Goal: Task Accomplishment & Management: Complete application form

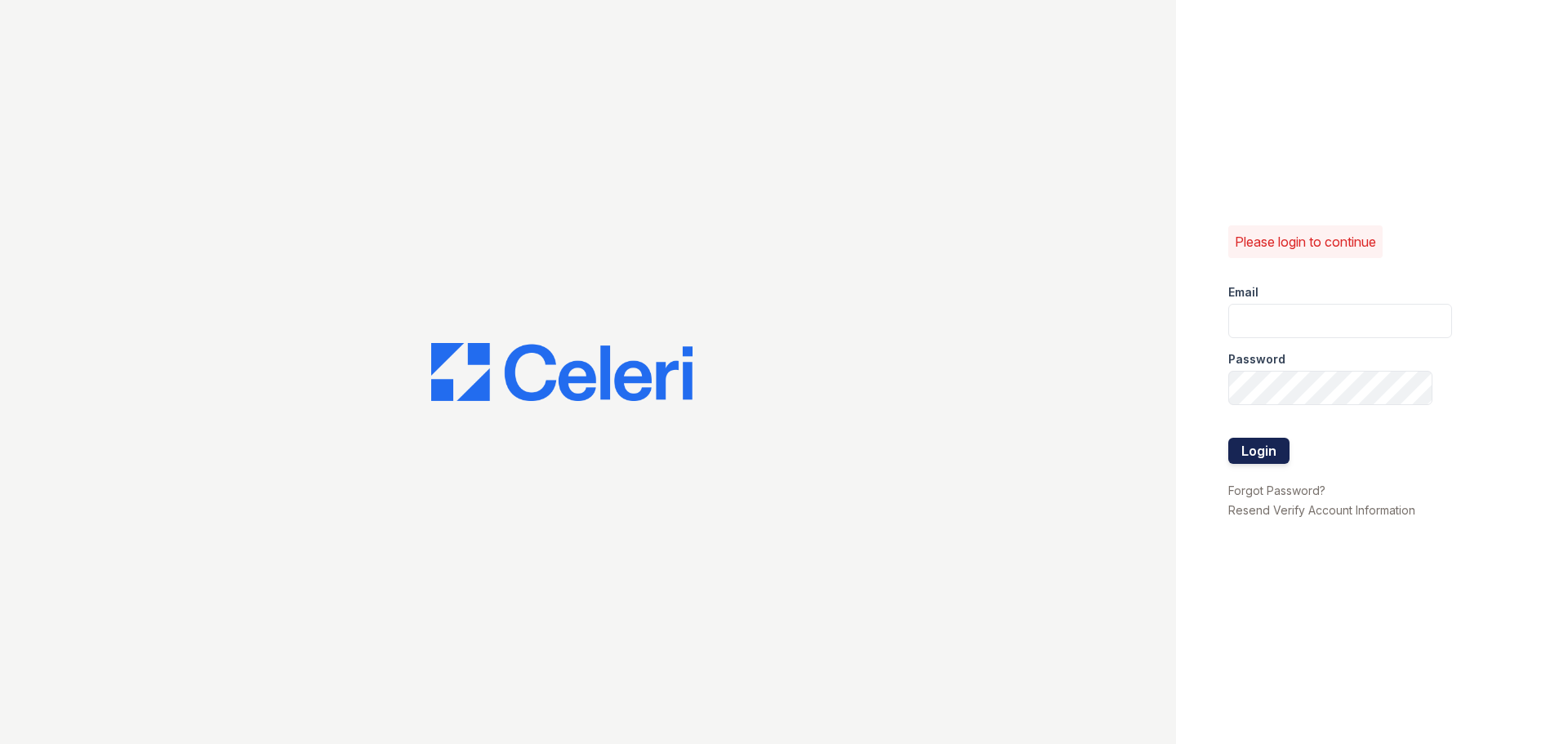
type input "renewdesplaines@trinity-pm.com"
click at [1267, 453] on button "Login" at bounding box center [1259, 451] width 61 height 26
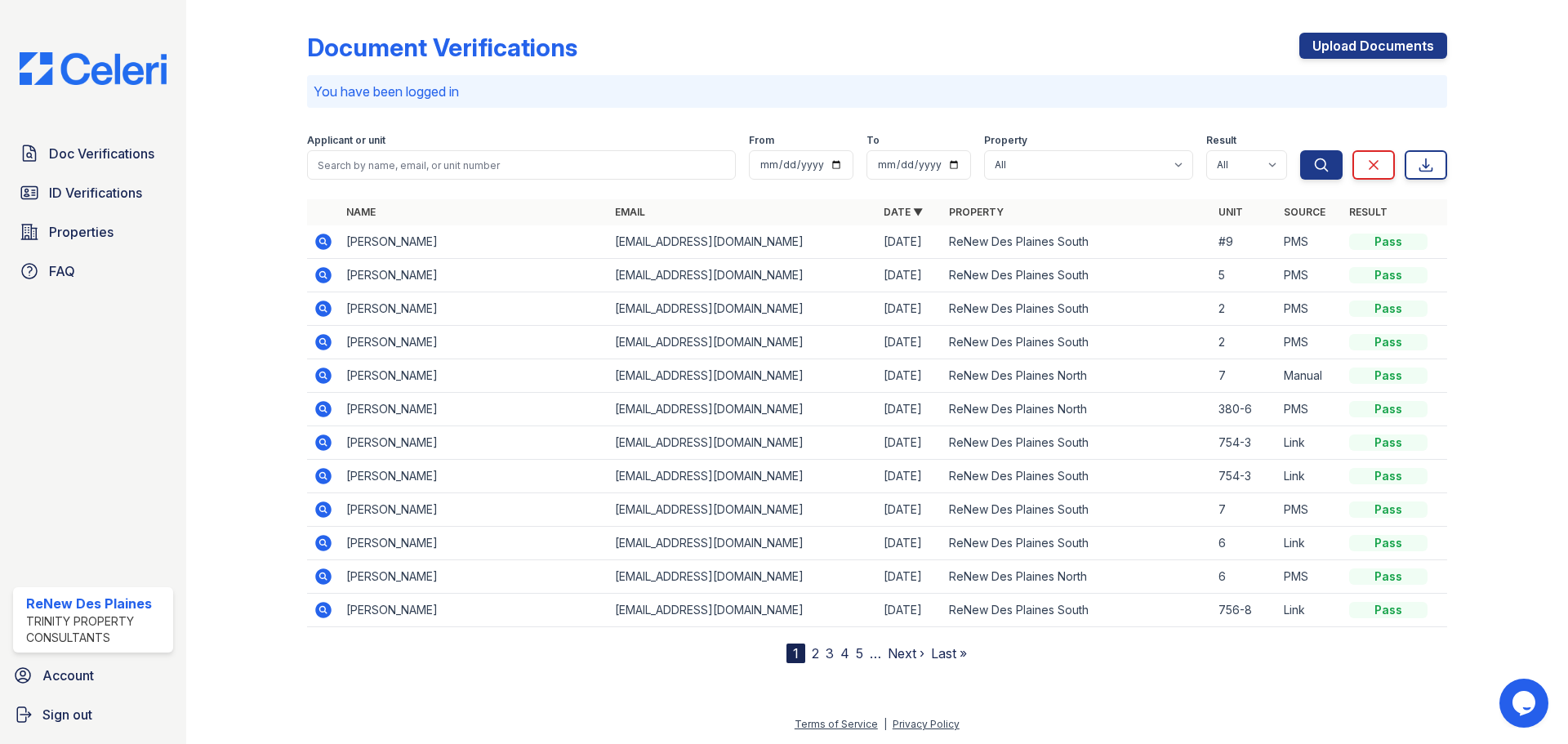
click at [328, 239] on icon at bounding box center [323, 241] width 16 height 16
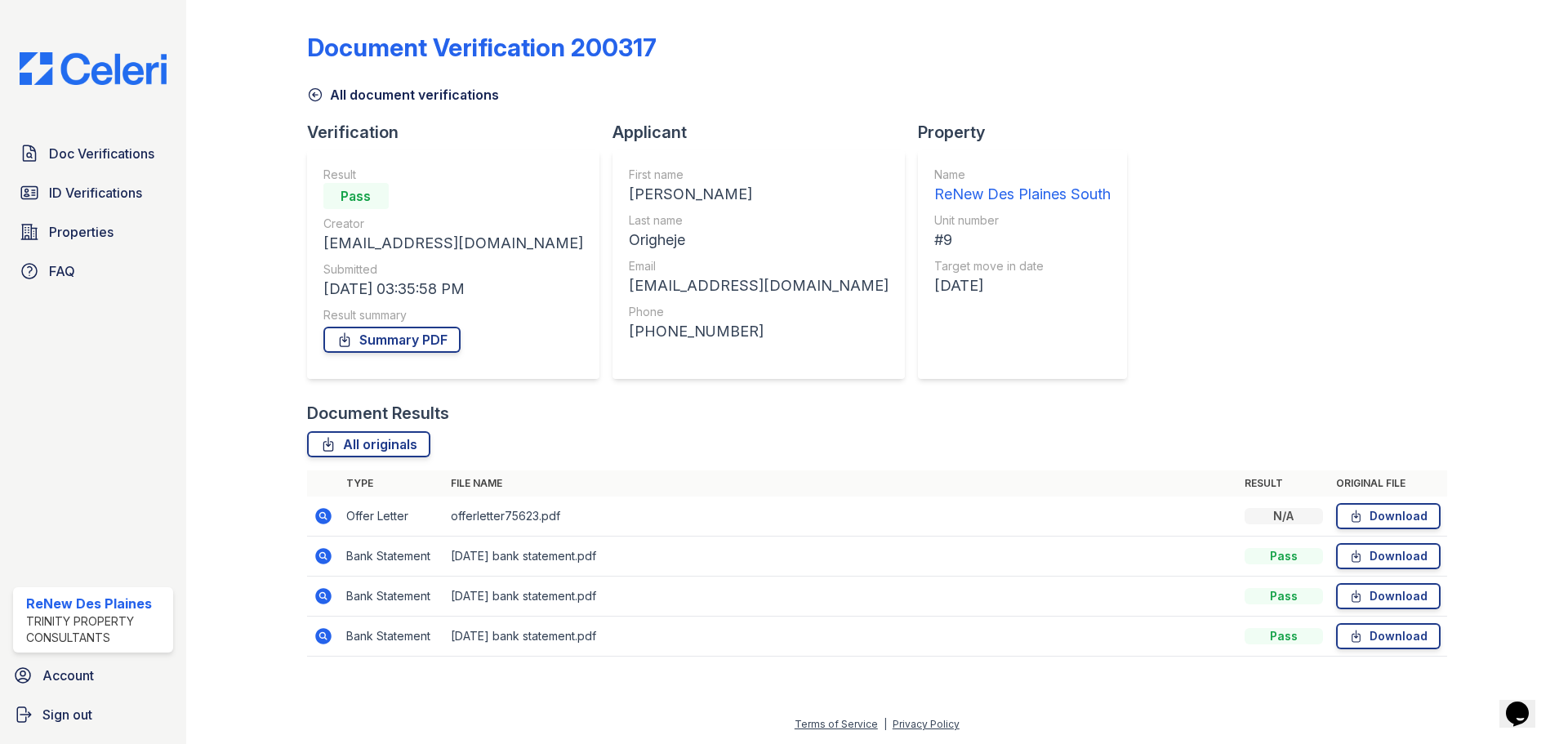
click at [336, 537] on td at bounding box center [323, 556] width 33 height 40
click at [326, 526] on td at bounding box center [323, 516] width 33 height 40
click at [326, 517] on icon at bounding box center [323, 515] width 16 height 16
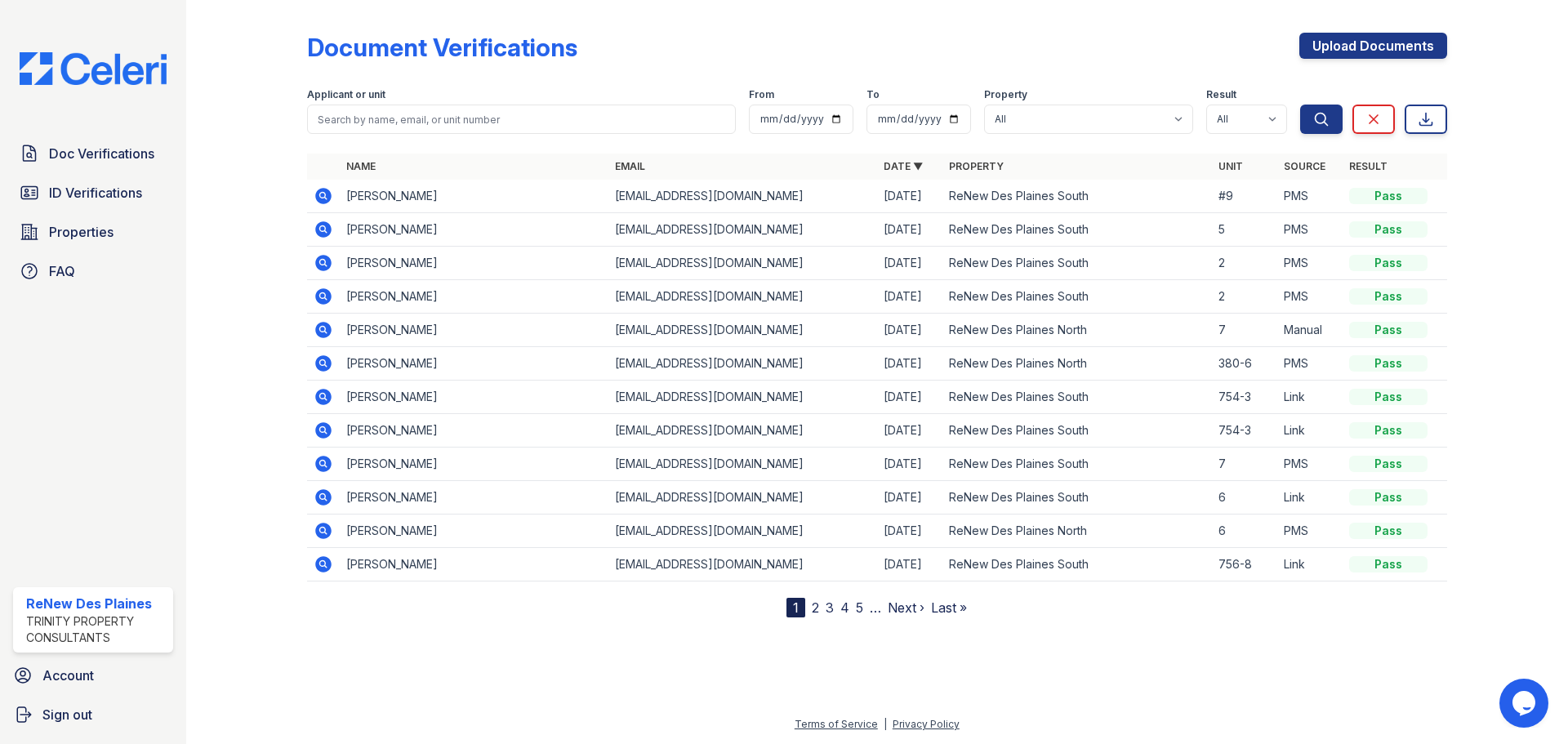
click at [1317, 24] on div "Document Verifications Upload Documents Filter Applicant or unit From To Proper…" at bounding box center [877, 311] width 1140 height 610
click at [1333, 40] on link "Upload Documents" at bounding box center [1372, 46] width 148 height 26
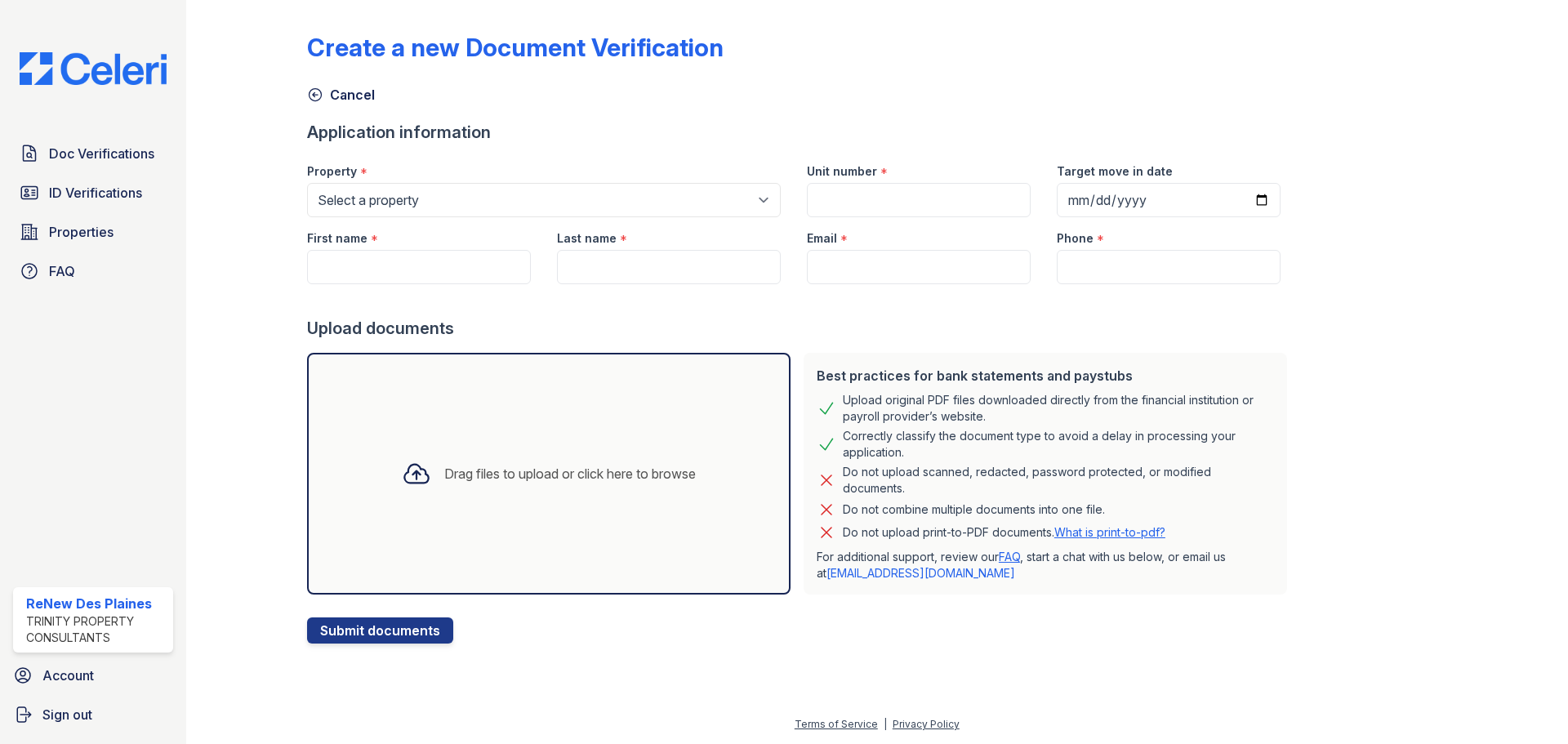
drag, startPoint x: 944, startPoint y: 574, endPoint x: 1034, endPoint y: 591, distance: 91.6
click at [1034, 591] on div "Best practices for bank statements and paystubs Upload original PDF files downl…" at bounding box center [1045, 473] width 483 height 242
click at [1035, 589] on div "Best practices for bank statements and paystubs Upload original PDF files downl…" at bounding box center [1045, 473] width 483 height 242
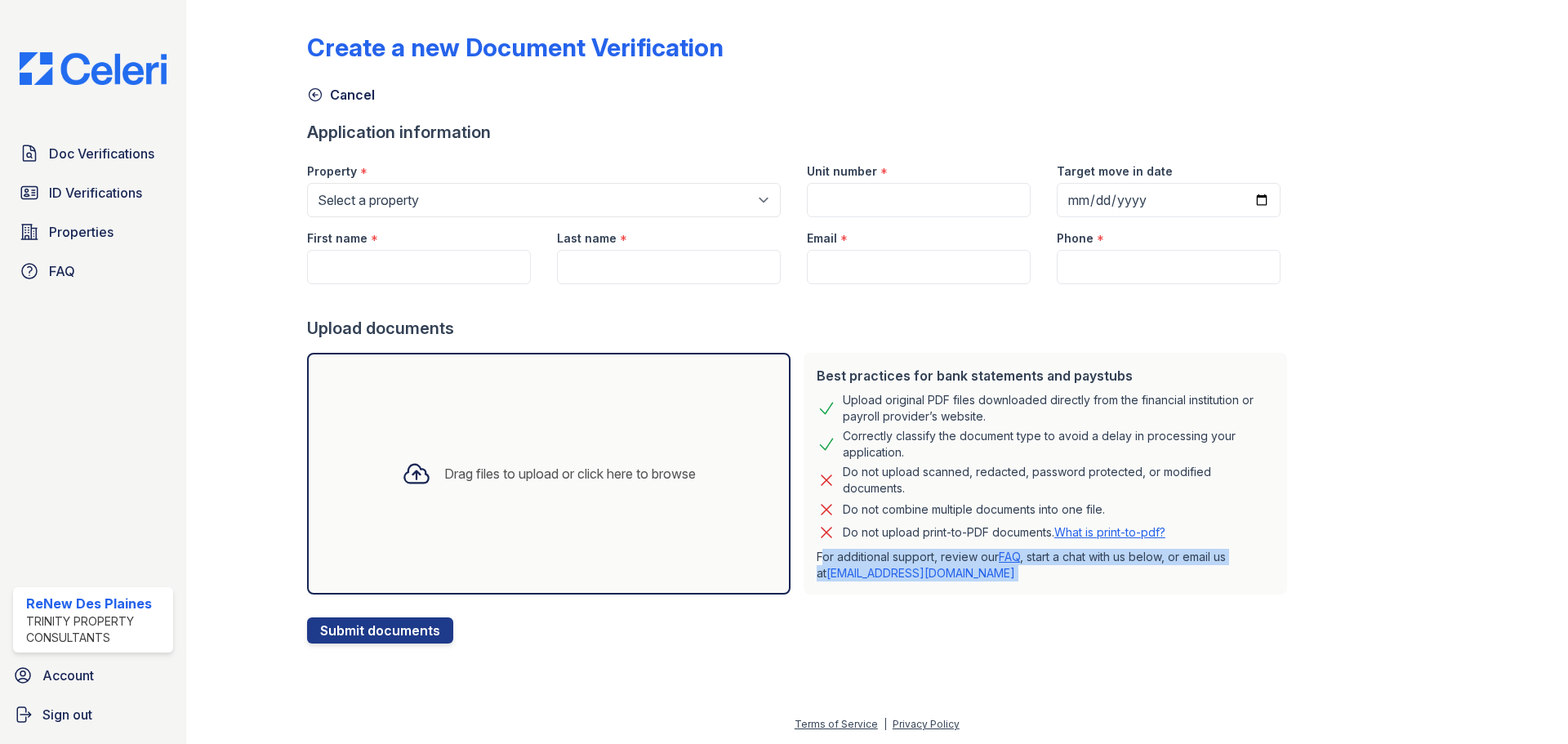
click at [937, 577] on p "For additional support, review our FAQ , start a chat with us below, or email u…" at bounding box center [1045, 564] width 457 height 33
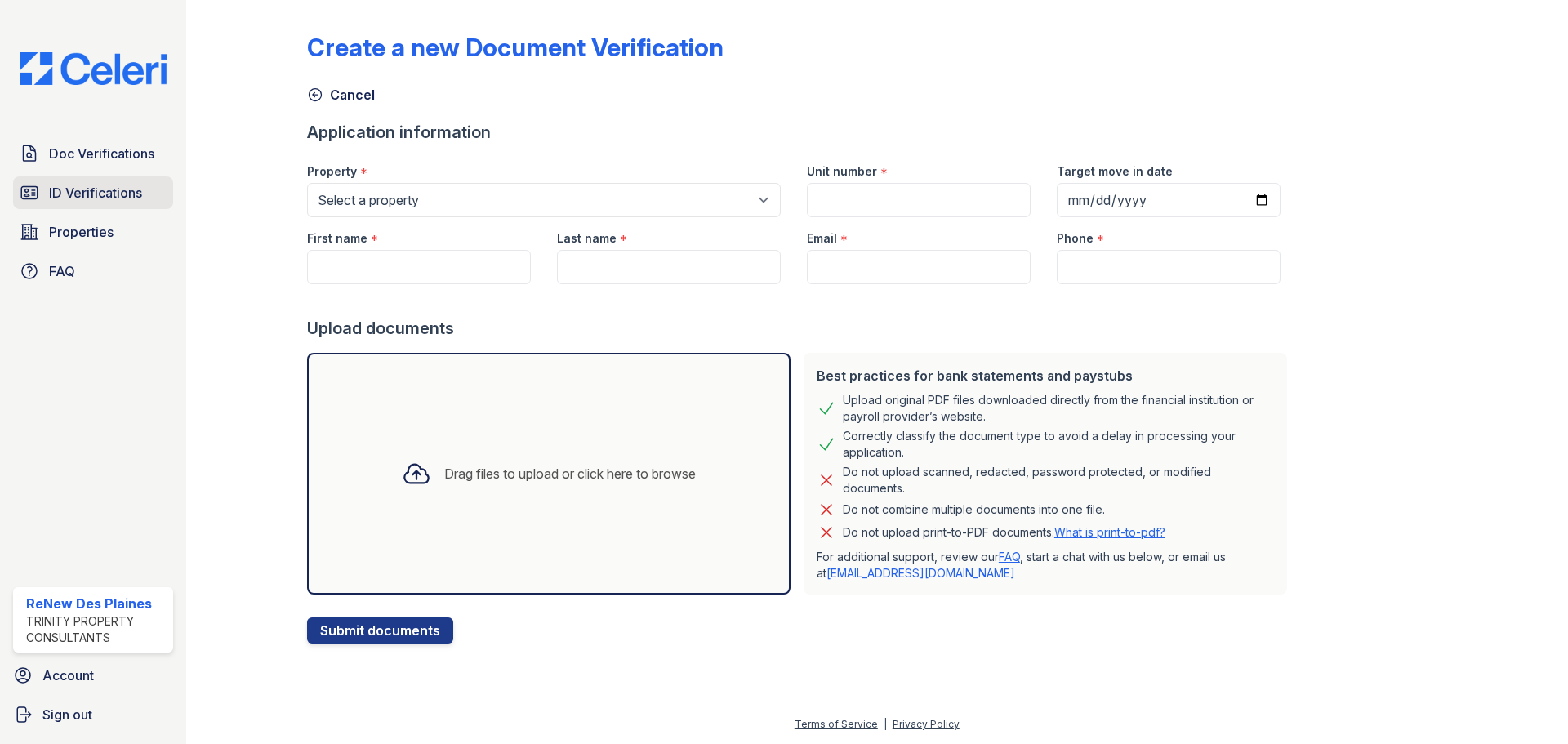
click at [69, 199] on span "ID Verifications" at bounding box center [95, 192] width 93 height 20
